Goal: Participate in discussion

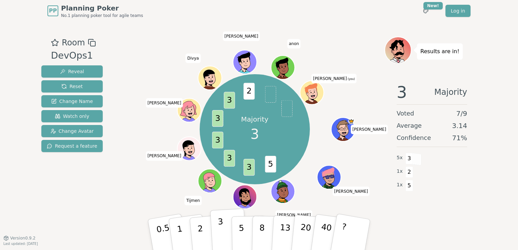
click at [220, 234] on p "3" at bounding box center [221, 235] width 7 height 37
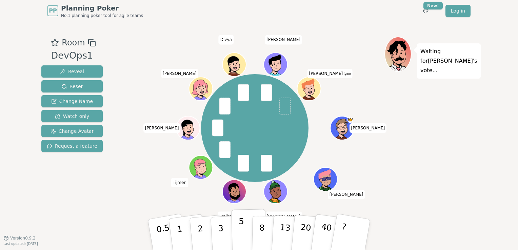
click at [241, 234] on p "5" at bounding box center [242, 235] width 6 height 37
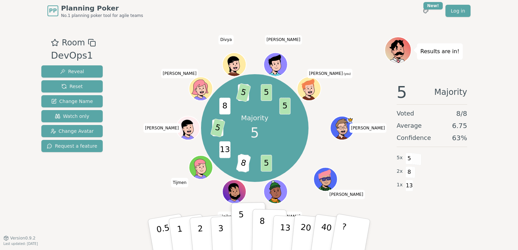
click at [259, 234] on button "8" at bounding box center [269, 235] width 35 height 52
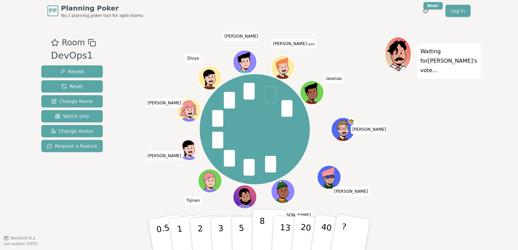
click at [264, 230] on button "8" at bounding box center [269, 235] width 35 height 52
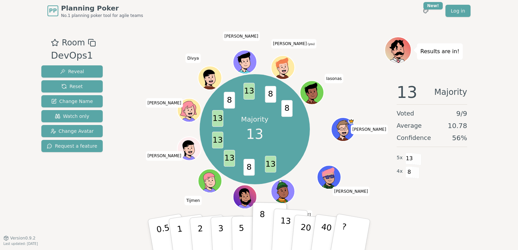
click at [284, 234] on p "13" at bounding box center [285, 234] width 13 height 37
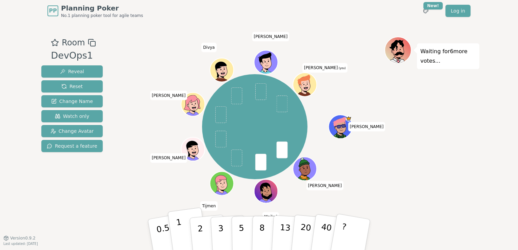
click at [184, 233] on button "1" at bounding box center [187, 234] width 40 height 55
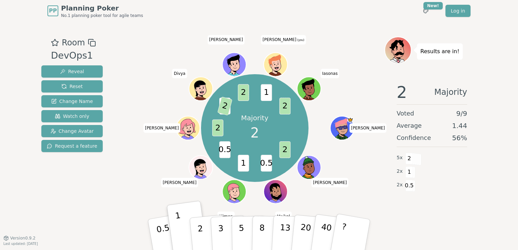
click at [405, 230] on div "Room DevOps1 Reveal Reset Change Name Watch only Change Avatar Request a featur…" at bounding box center [259, 130] width 441 height 216
click at [433, 217] on div "Results are in! 2 Majority Voted 9 / 9 Average 1.44 Confidence 56 % 5 x 2 2 x 1…" at bounding box center [431, 130] width 95 height 186
click at [179, 228] on p "1" at bounding box center [181, 235] width 10 height 37
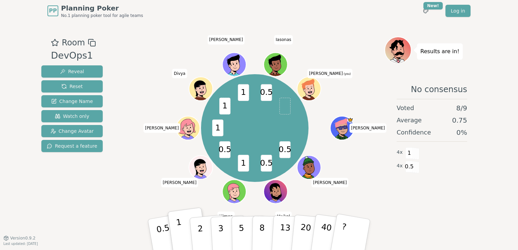
click at [179, 226] on p "1" at bounding box center [181, 235] width 10 height 37
click at [178, 225] on p "1" at bounding box center [181, 235] width 10 height 37
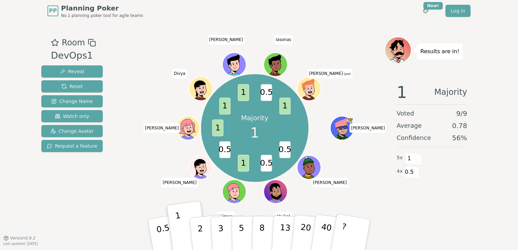
click at [412, 207] on div "1 Majority Voted 9 / 9 Average 0.78 Confidence 56 % 5 x 1 4 x 0.5" at bounding box center [431, 145] width 95 height 136
